Goal: Task Accomplishment & Management: Manage account settings

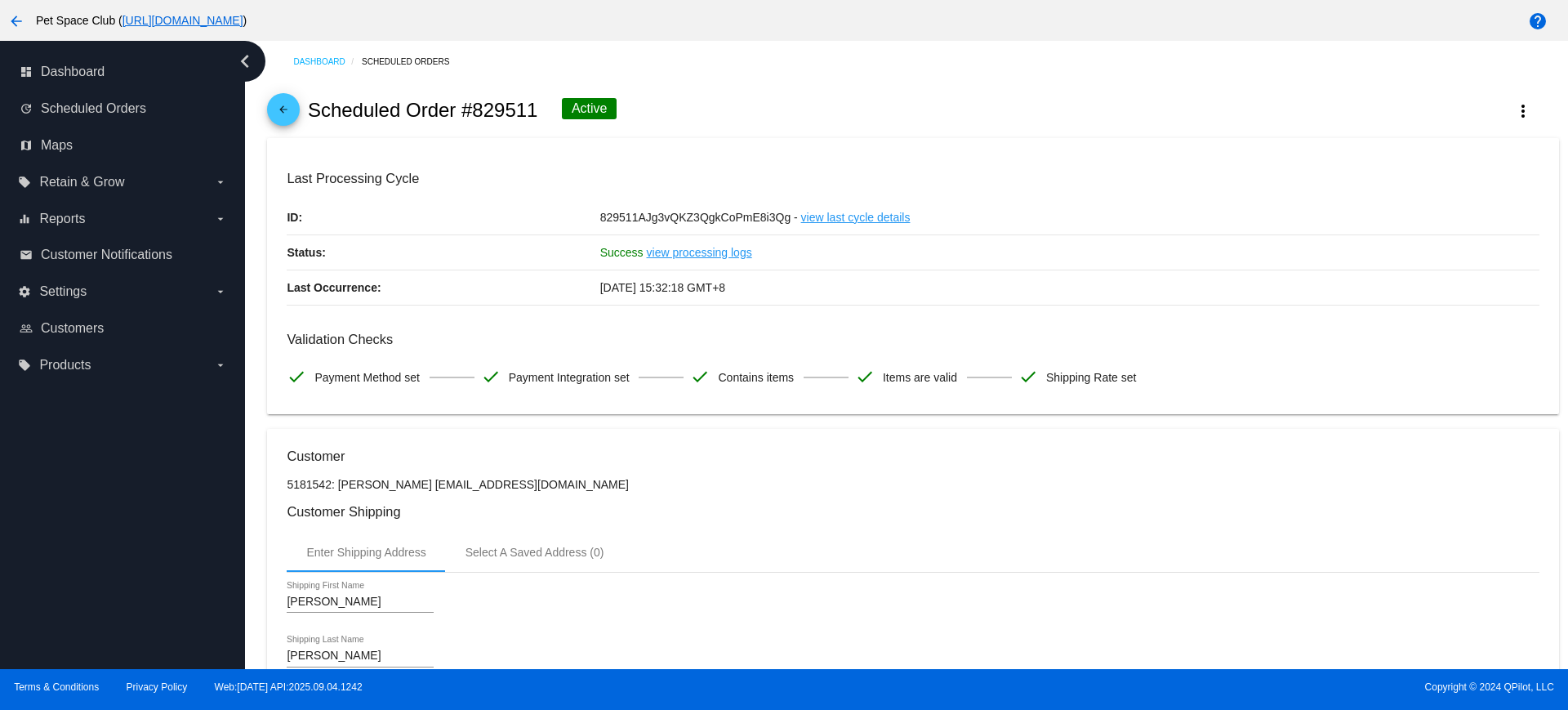
scroll to position [781, 0]
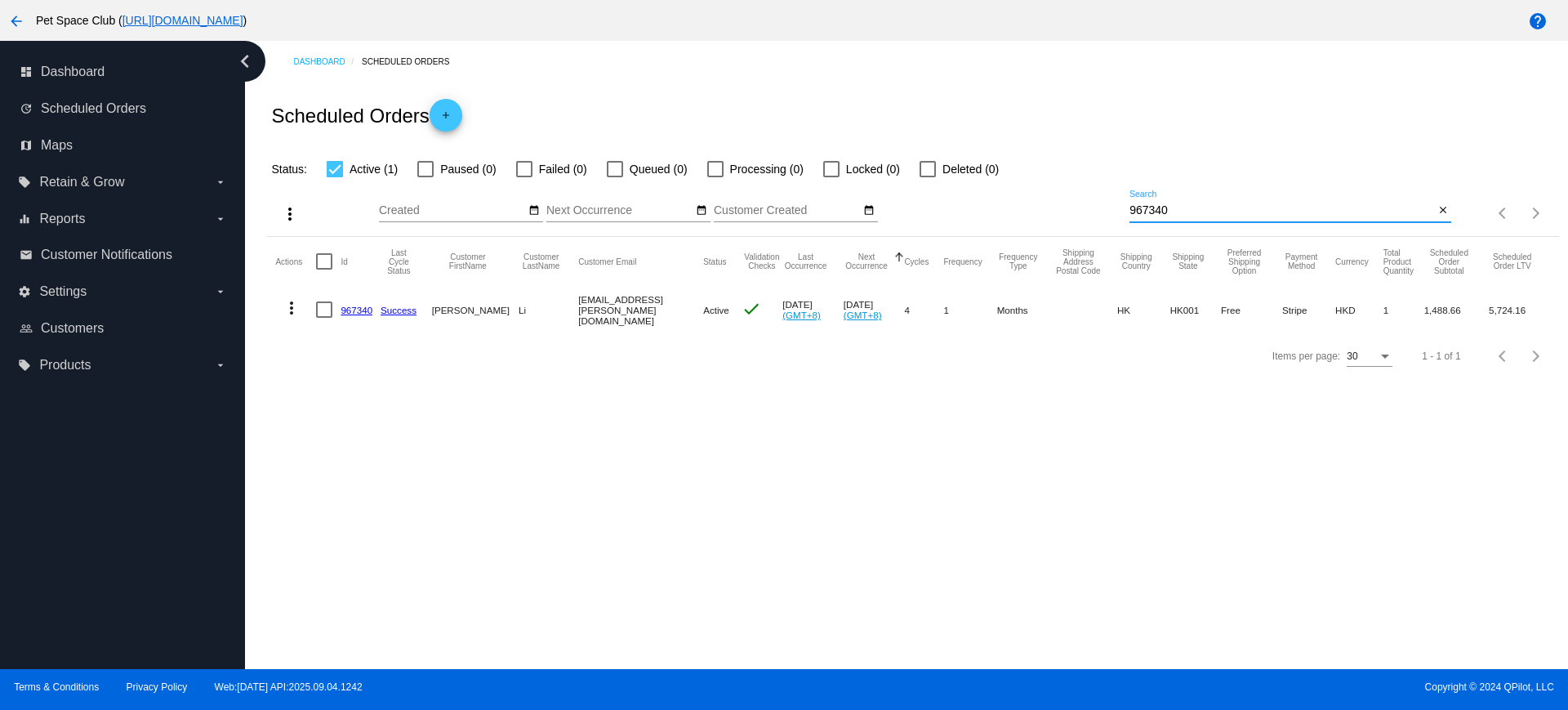
drag, startPoint x: 1175, startPoint y: 206, endPoint x: 1097, endPoint y: 204, distance: 78.0
click at [1097, 204] on div "more_vert Sep Jan Feb Mar Apr 1" at bounding box center [912, 207] width 1291 height 58
paste input "1019863"
type input "1019863"
drag, startPoint x: 296, startPoint y: 395, endPoint x: 370, endPoint y: 379, distance: 75.7
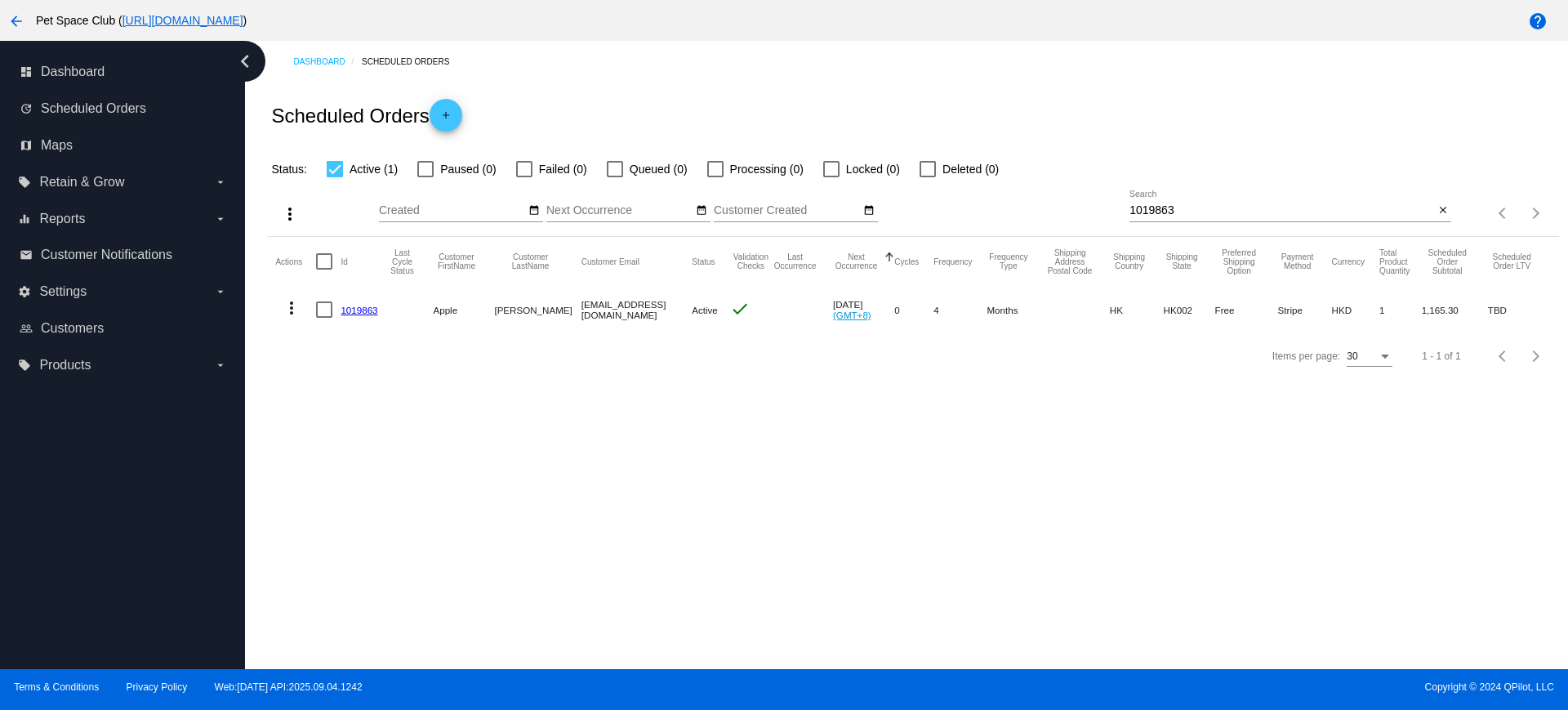
click at [296, 395] on div "Dashboard Scheduled Orders Scheduled Orders add Status: Active (1) Paused (0) F…" at bounding box center [905, 355] width 1323 height 628
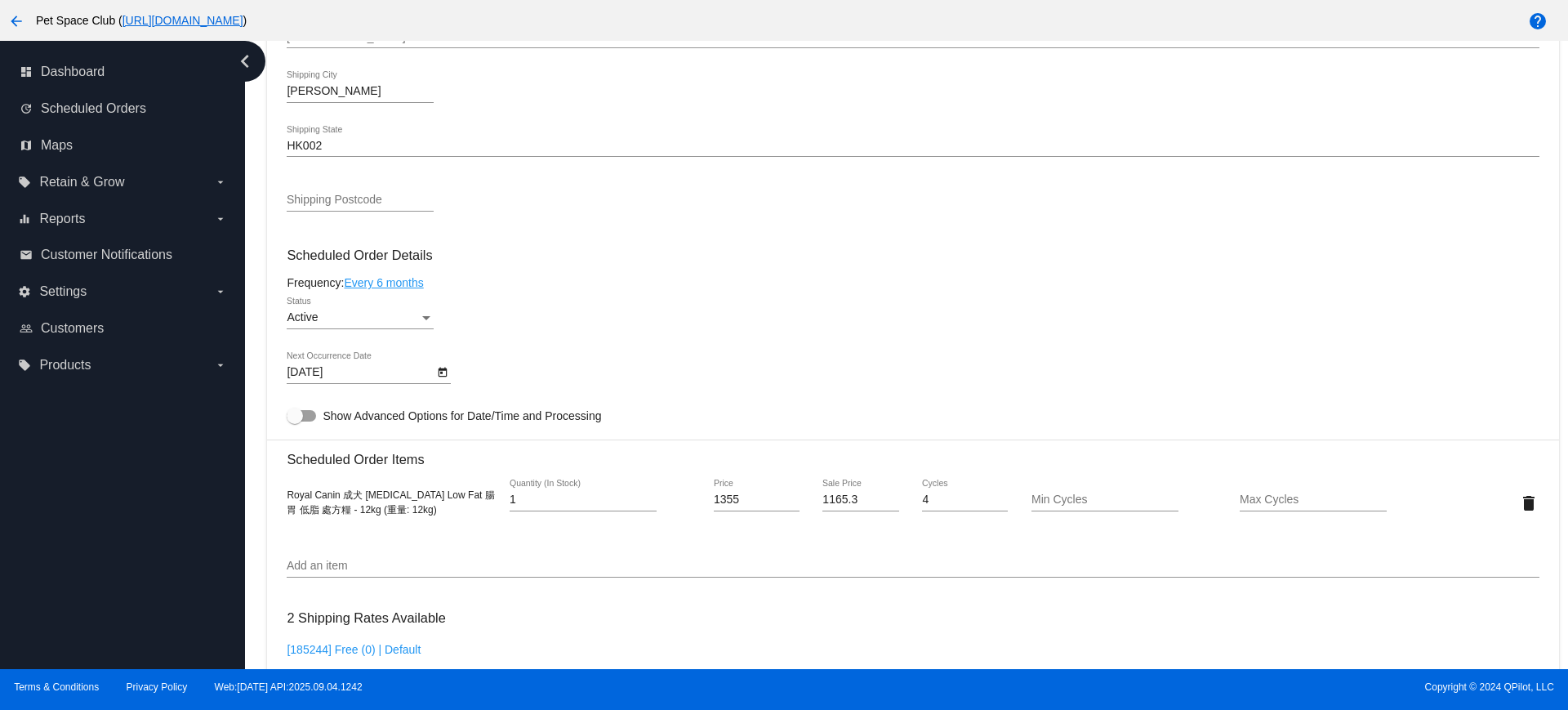
scroll to position [817, 0]
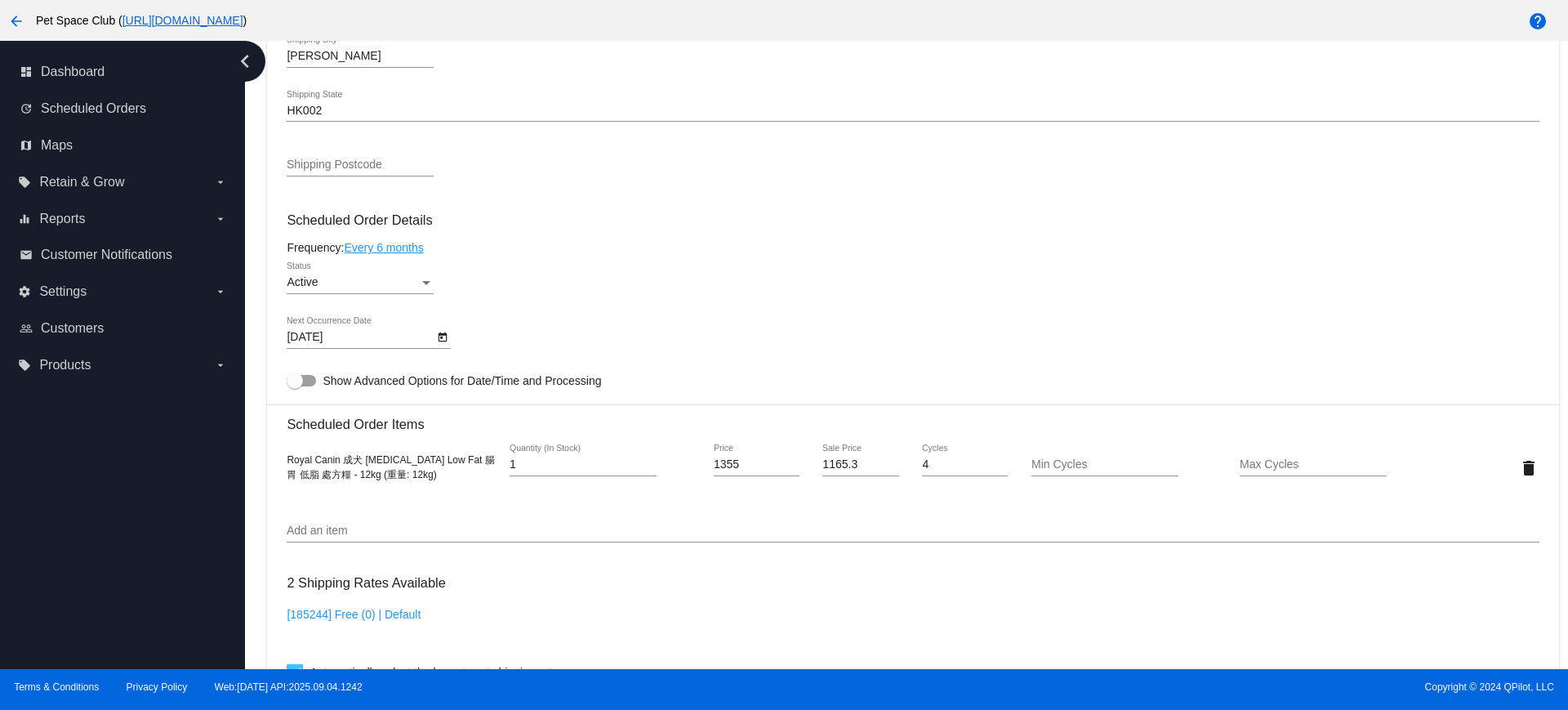
drag, startPoint x: 259, startPoint y: 248, endPoint x: 270, endPoint y: 248, distance: 11.0
click at [259, 248] on div "Dashboard Scheduled Orders arrow_back Scheduled Order #776279 Active more_vert …" at bounding box center [913, 235] width 1310 height 2021
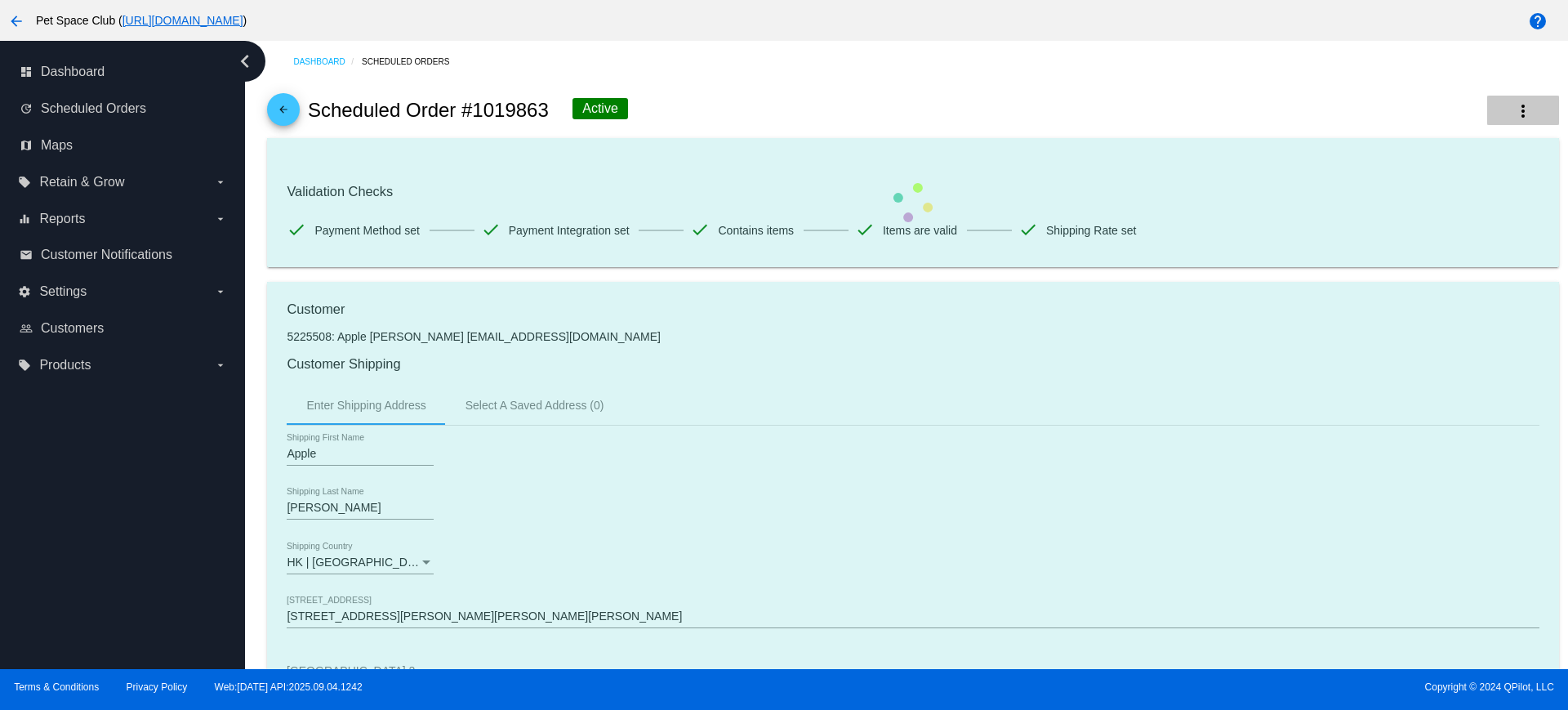
click at [1518, 114] on button "more_vert" at bounding box center [1522, 110] width 72 height 29
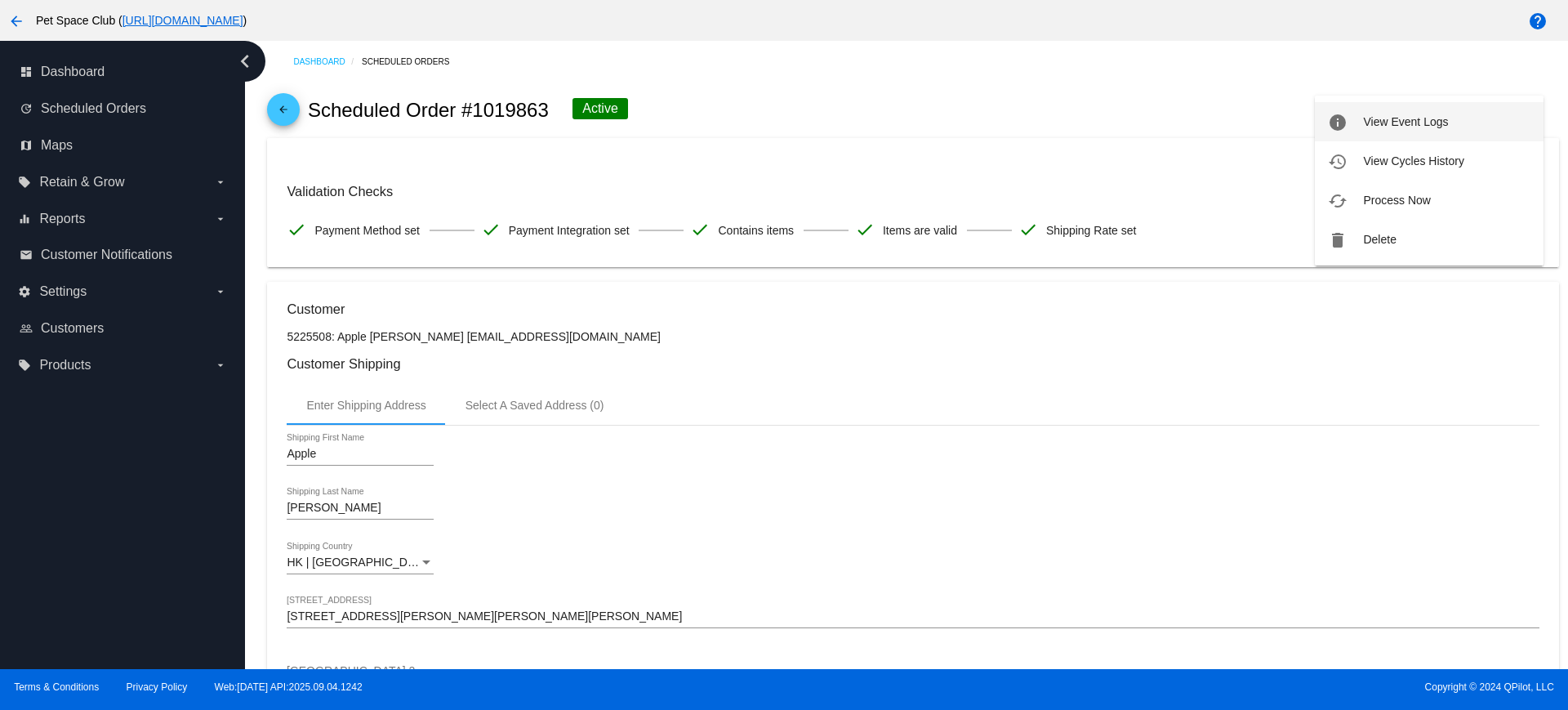
click at [1384, 128] on span "View Event Logs" at bounding box center [1405, 121] width 84 height 13
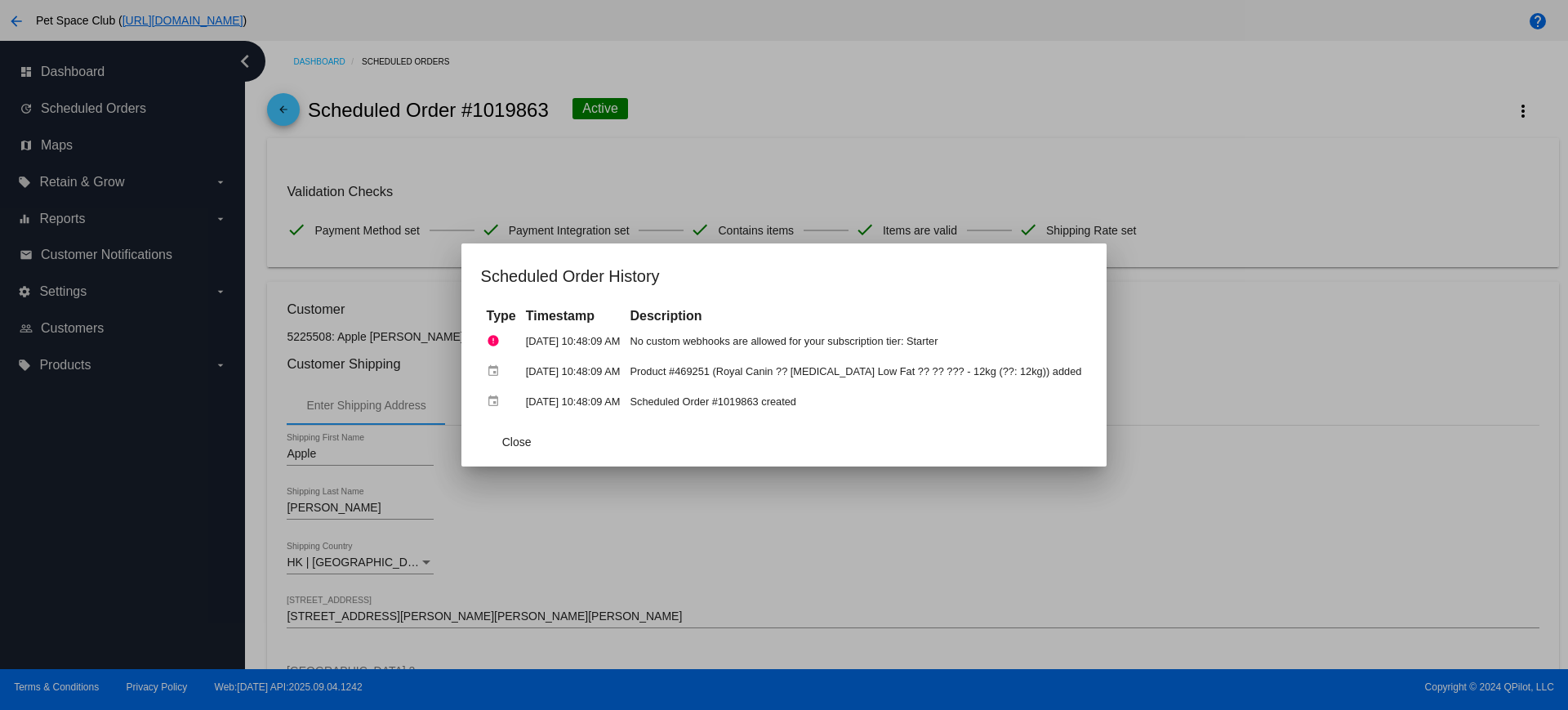
click at [258, 274] on div at bounding box center [784, 355] width 1568 height 710
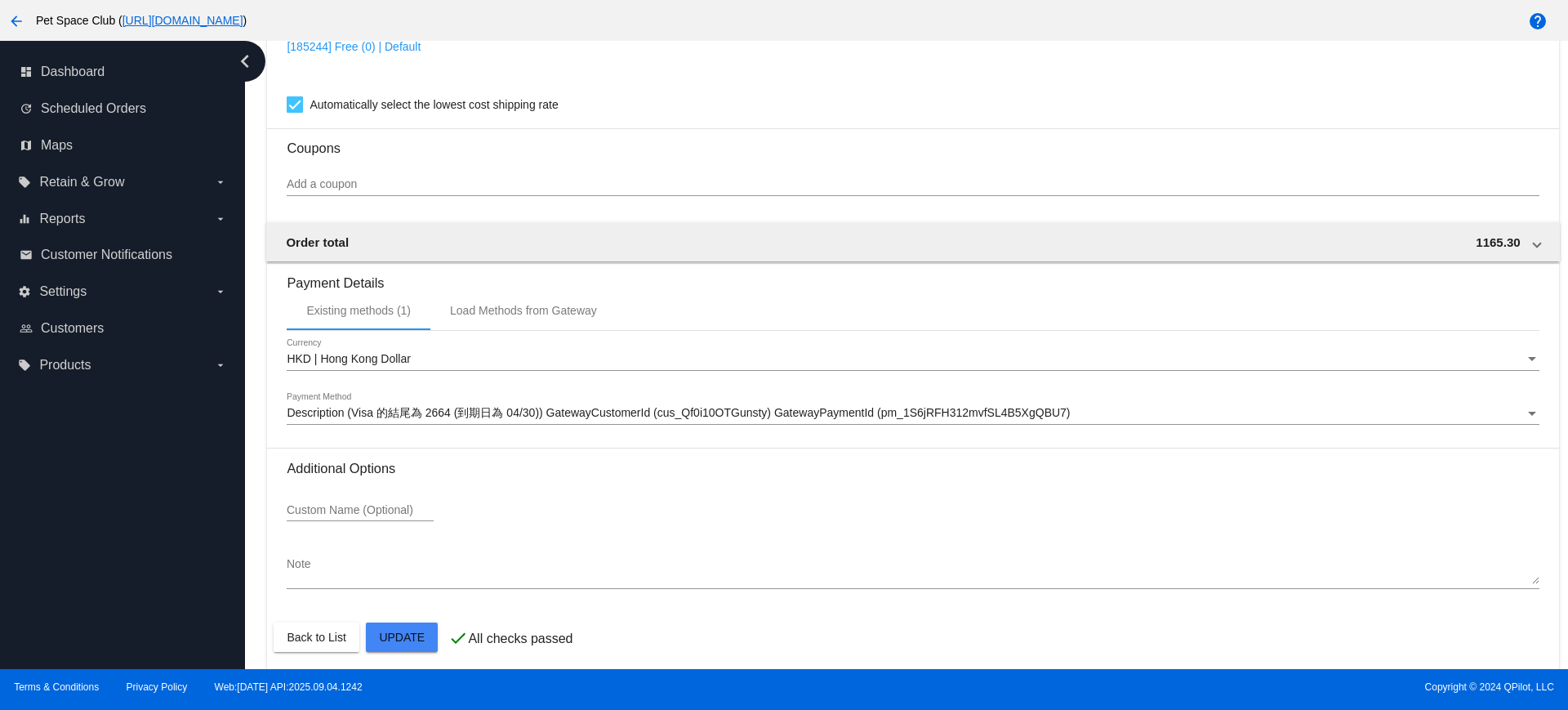
scroll to position [1245, 0]
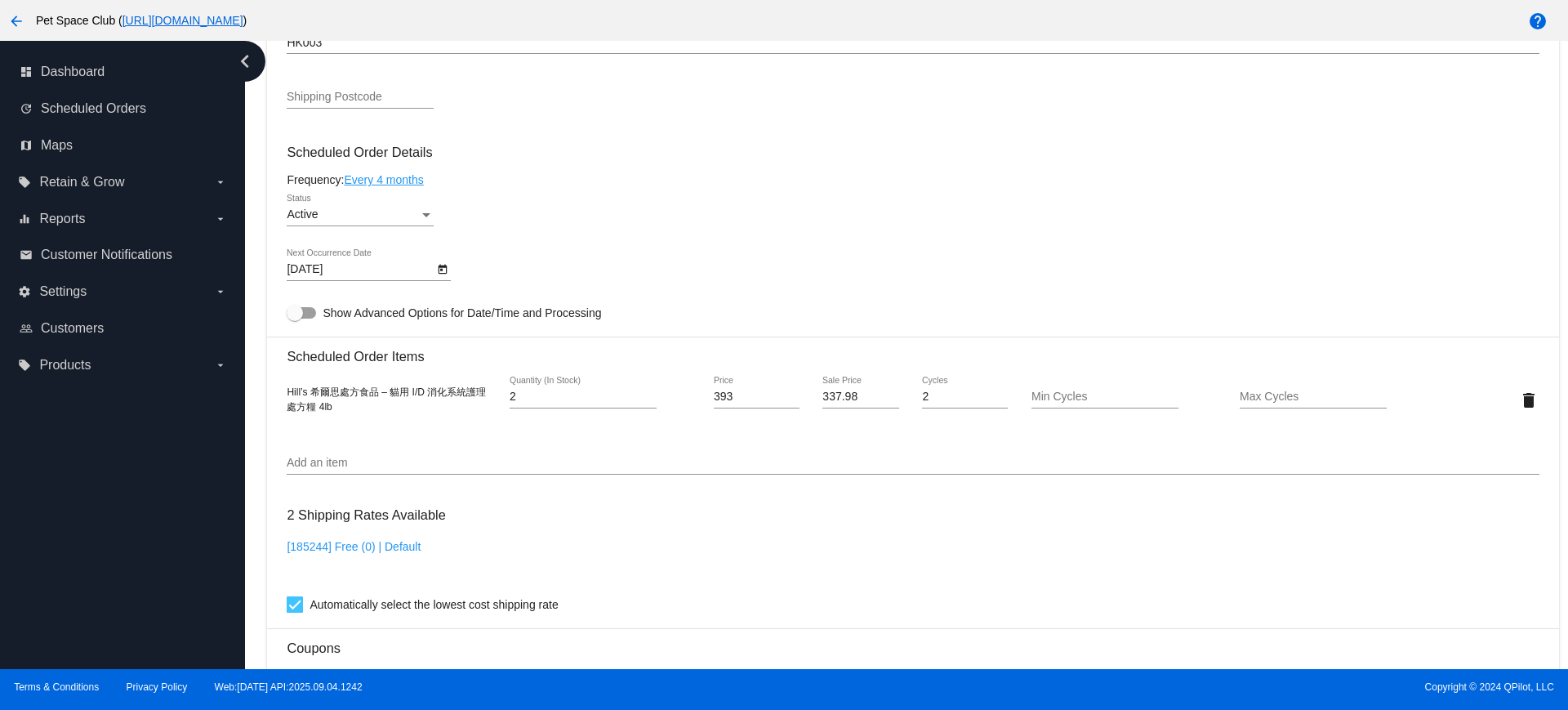
scroll to position [883, 0]
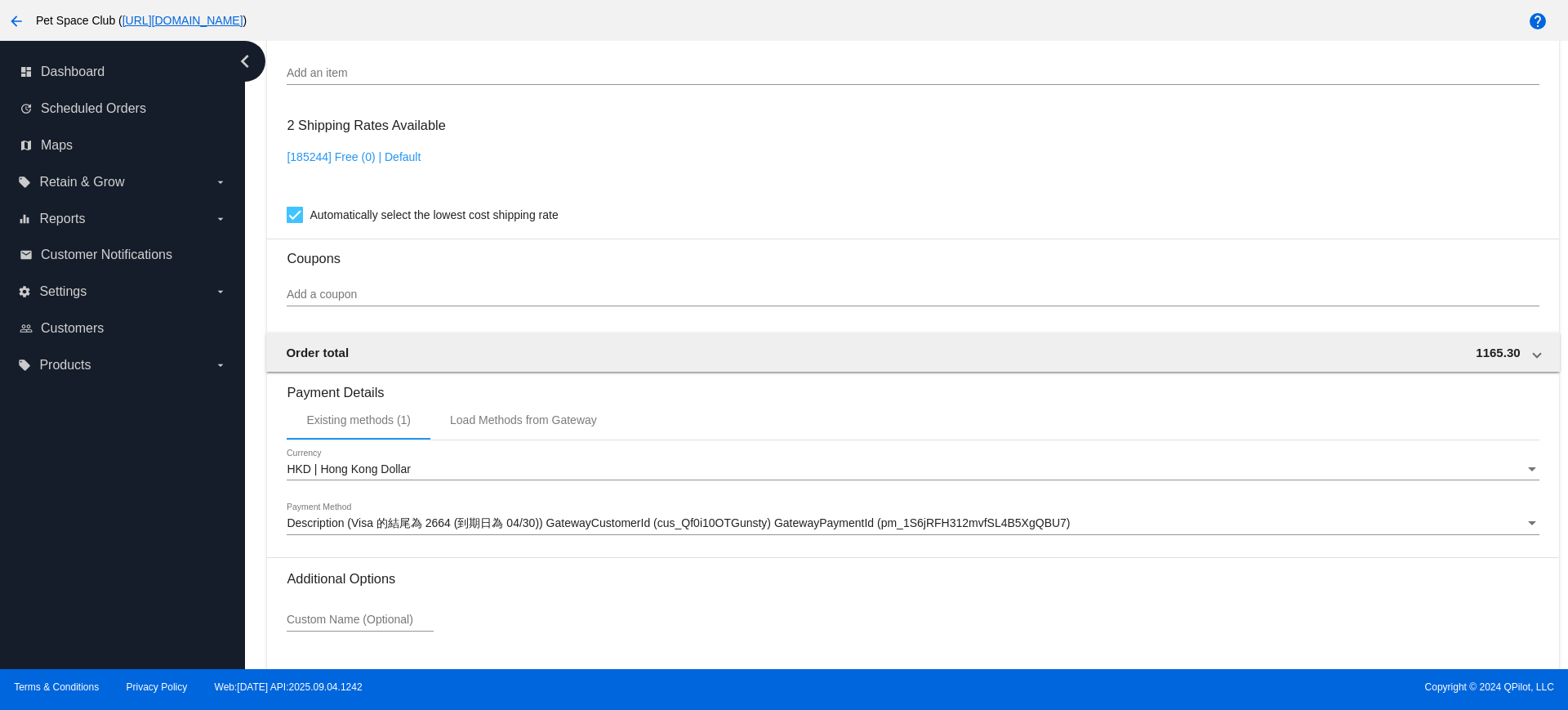
scroll to position [1277, 0]
